Goal: Task Accomplishment & Management: Use online tool/utility

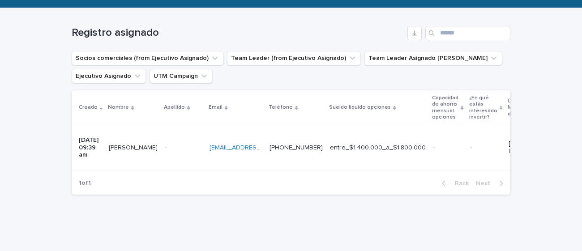
scroll to position [141, 0]
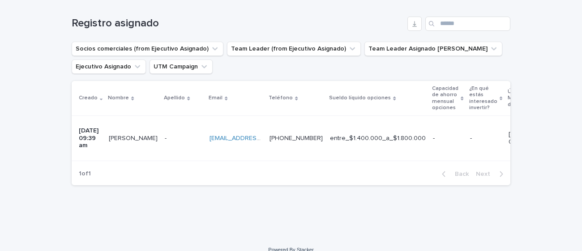
click at [460, 133] on div "-" at bounding box center [448, 137] width 30 height 9
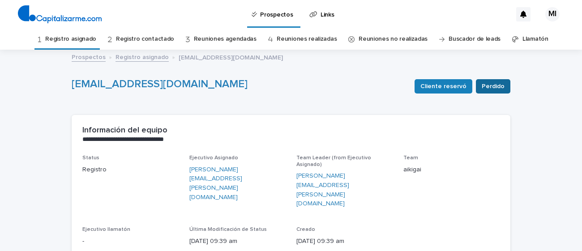
click at [499, 90] on span "Perdido" at bounding box center [493, 86] width 23 height 9
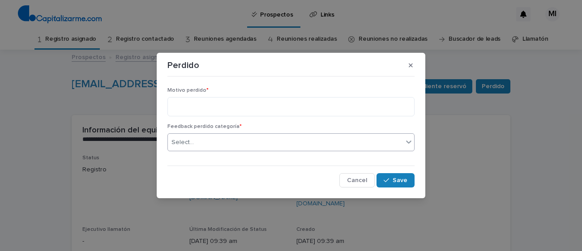
click at [353, 138] on div "Select..." at bounding box center [285, 142] width 235 height 15
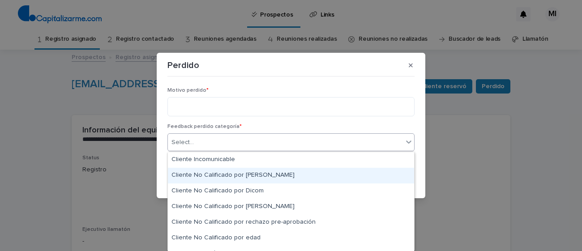
click at [265, 174] on div "Cliente No Calificado por [PERSON_NAME]" at bounding box center [291, 176] width 246 height 16
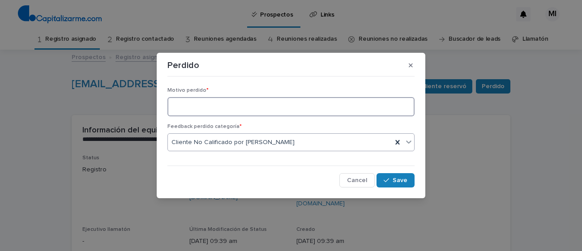
click at [267, 105] on textarea at bounding box center [290, 106] width 247 height 19
type textarea "**********"
click at [392, 186] on button "Save" at bounding box center [395, 180] width 38 height 14
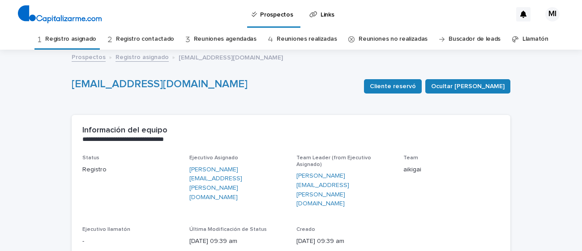
click at [96, 33] on link "Registro asignado" at bounding box center [70, 39] width 51 height 21
